Goal: Task Accomplishment & Management: Complete application form

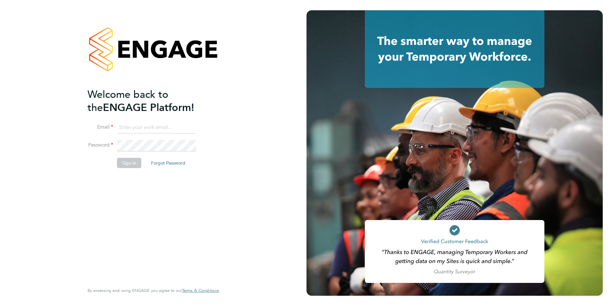
type input "craig.eastwood@brightonandhovealbion.com"
click at [132, 163] on button "Sign In" at bounding box center [129, 163] width 24 height 10
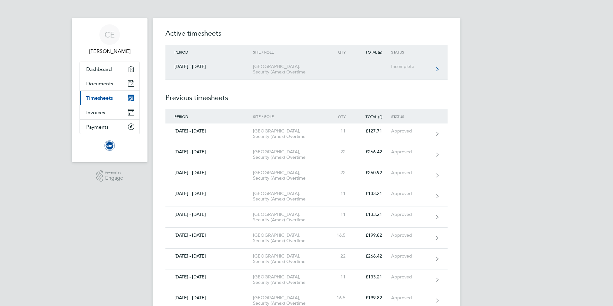
click at [437, 71] on icon at bounding box center [437, 69] width 3 height 4
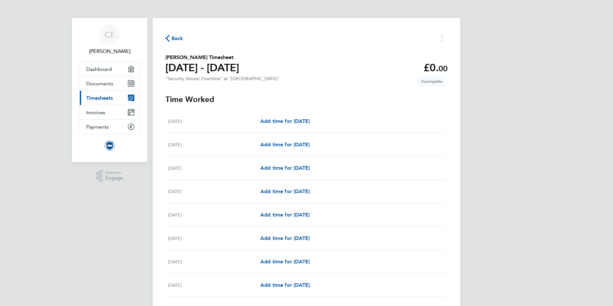
click at [279, 242] on div "[DATE] Add time for [DATE] Add time for [DATE]" at bounding box center [306, 238] width 277 height 23
click at [278, 239] on span "Add time for [DATE]" at bounding box center [284, 238] width 49 height 6
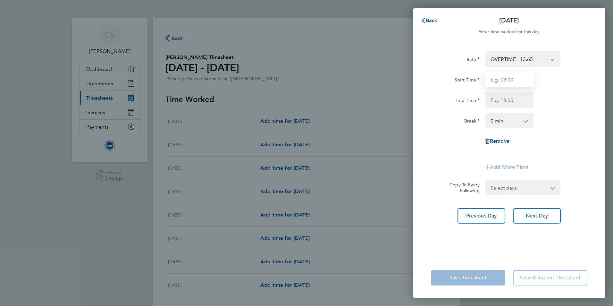
click at [521, 81] on input "Start Time" at bounding box center [509, 79] width 49 height 15
type input "07:00"
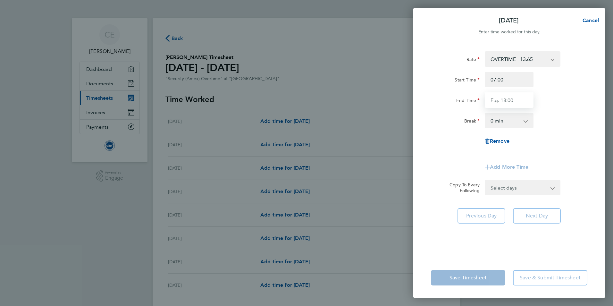
click at [493, 104] on input "End Time" at bounding box center [509, 99] width 49 height 15
type input "19:00"
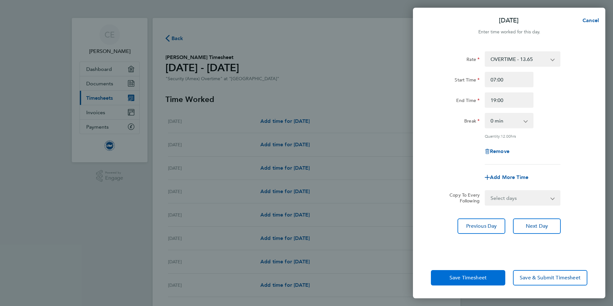
click at [461, 280] on app-form-button "Save Timesheet" at bounding box center [470, 277] width 78 height 15
click at [462, 276] on span "Save Timesheet" at bounding box center [468, 278] width 37 height 6
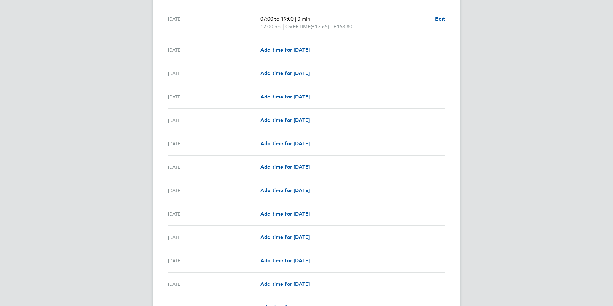
scroll to position [289, 0]
click at [291, 167] on span "Add time for [DATE]" at bounding box center [284, 167] width 49 height 6
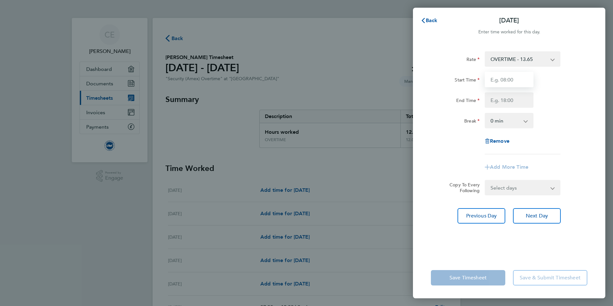
click at [524, 83] on input "Start Time" at bounding box center [509, 79] width 49 height 15
type input "07:00"
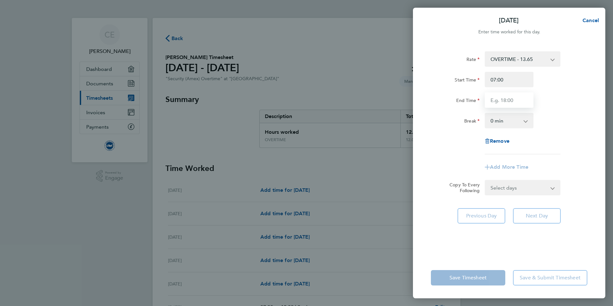
click at [514, 105] on input "End Time" at bounding box center [509, 99] width 49 height 15
type input "19:00"
click at [468, 280] on app-form-button "Save Timesheet" at bounding box center [470, 277] width 78 height 15
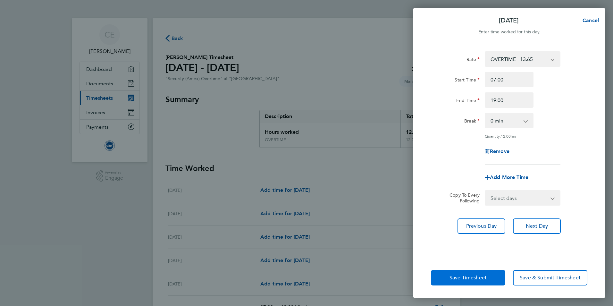
click at [465, 280] on span "Save Timesheet" at bounding box center [468, 278] width 37 height 6
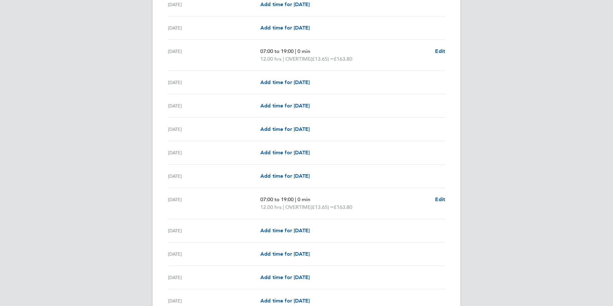
scroll to position [257, 0]
click at [297, 254] on span "Add time for [DATE]" at bounding box center [284, 253] width 49 height 6
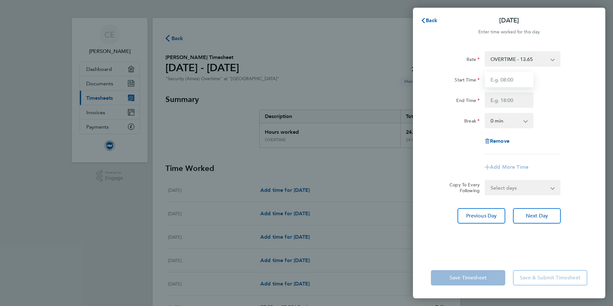
click at [520, 78] on input "Start Time" at bounding box center [509, 79] width 49 height 15
type input "07:00"
type input "19:00"
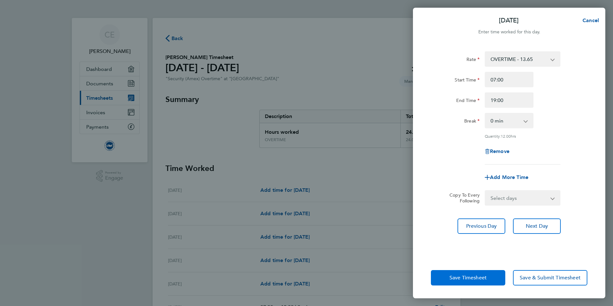
click at [487, 279] on button "Save Timesheet" at bounding box center [468, 277] width 74 height 15
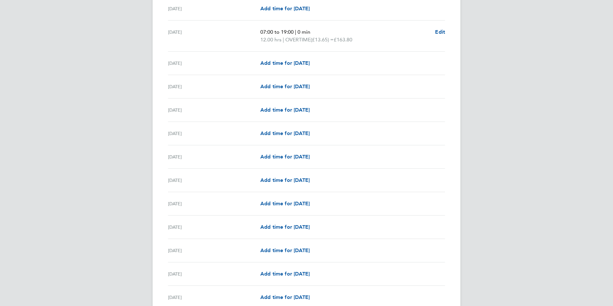
scroll to position [481, 0]
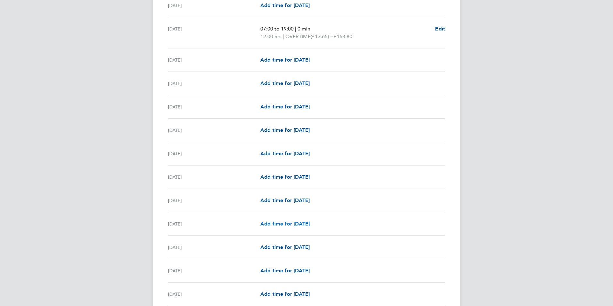
click at [293, 227] on link "Add time for [DATE]" at bounding box center [284, 224] width 49 height 8
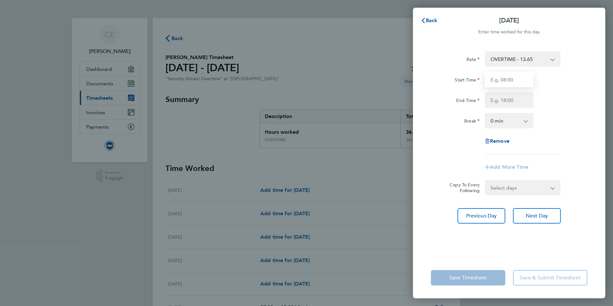
click at [519, 76] on input "Start Time" at bounding box center [509, 79] width 49 height 15
type input "07:00"
type input "19:00"
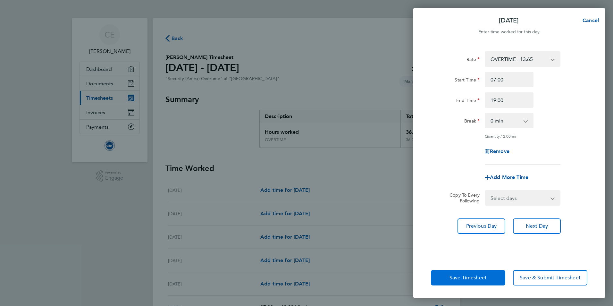
click at [485, 278] on span "Save Timesheet" at bounding box center [468, 278] width 37 height 6
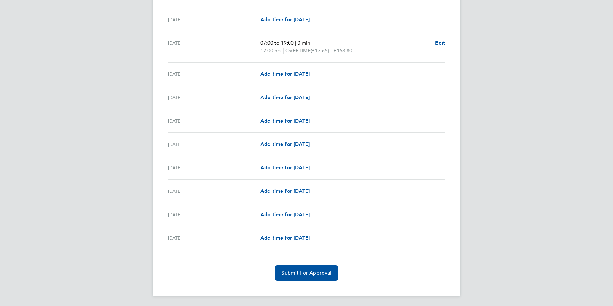
scroll to position [662, 0]
